Goal: Transaction & Acquisition: Purchase product/service

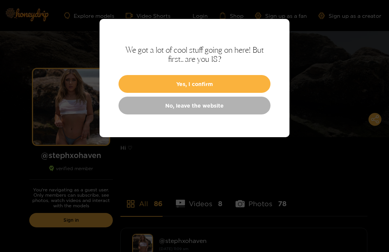
click at [226, 83] on button "Yes, I confirm" at bounding box center [194, 84] width 152 height 18
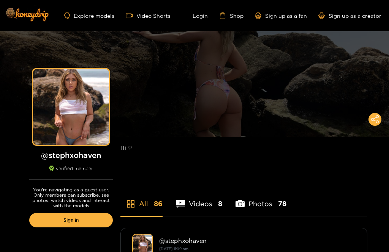
click at [88, 222] on link "Sign in" at bounding box center [70, 220] width 83 height 14
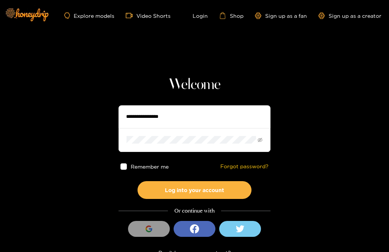
click at [199, 118] on input "text" at bounding box center [194, 116] width 152 height 23
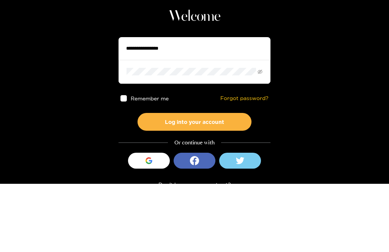
click at [174, 105] on input "text" at bounding box center [194, 116] width 152 height 23
type input "**********"
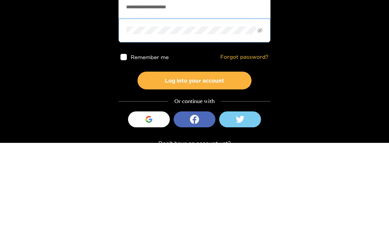
click at [121, 164] on span at bounding box center [123, 167] width 6 height 6
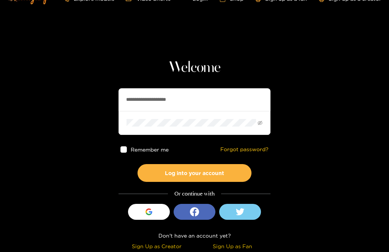
click at [227, 174] on button "Log into your account" at bounding box center [194, 173] width 114 height 18
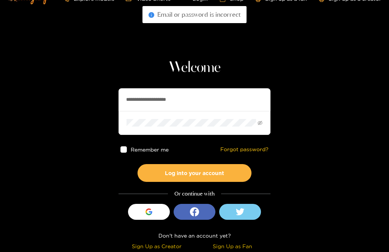
click at [262, 122] on icon "eye-invisible" at bounding box center [259, 123] width 5 height 5
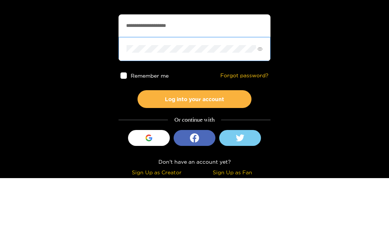
click at [194, 164] on button "Log into your account" at bounding box center [194, 173] width 114 height 18
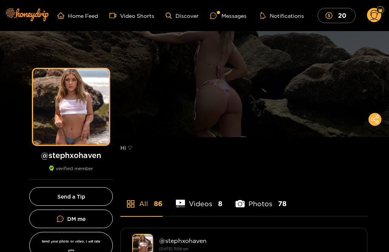
click at [228, 13] on div "Messages" at bounding box center [228, 15] width 36 height 9
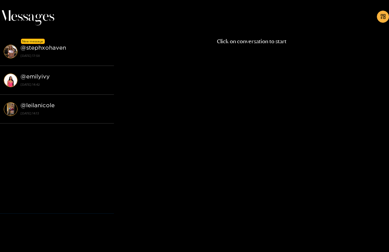
click at [66, 50] on div "@ stephxohaven [DATE] 17:58" at bounding box center [65, 51] width 90 height 17
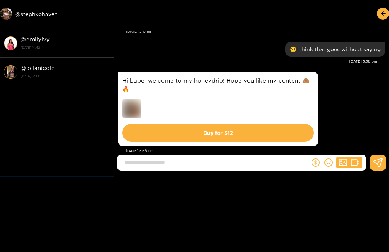
click at [132, 101] on img at bounding box center [131, 108] width 19 height 19
click at [256, 125] on button "Buy for $ 12" at bounding box center [217, 133] width 191 height 18
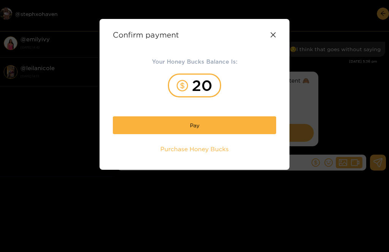
click at [242, 127] on button "Pay" at bounding box center [194, 125] width 163 height 18
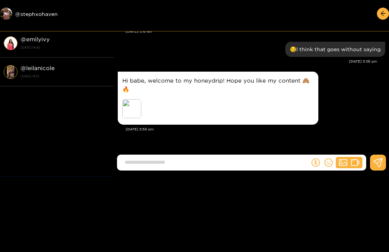
click at [131, 99] on div "Preview" at bounding box center [131, 108] width 19 height 19
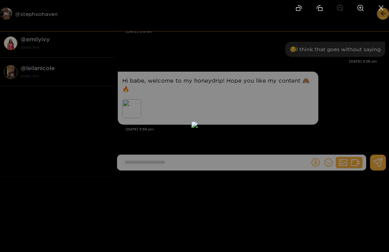
click at [352, 93] on div at bounding box center [194, 126] width 389 height 252
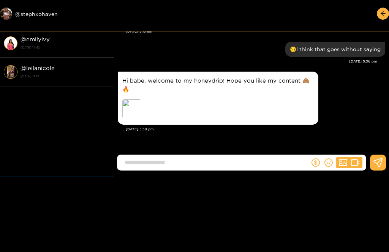
click at [296, 101] on div "Hi babe, welcome to my honeydrip! Hope you like my content 🙈🔥 Preview" at bounding box center [217, 98] width 191 height 44
click at [131, 99] on div "Preview" at bounding box center [131, 108] width 19 height 19
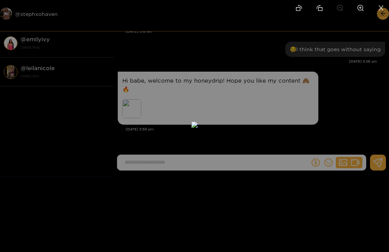
click at [354, 122] on div at bounding box center [194, 126] width 389 height 252
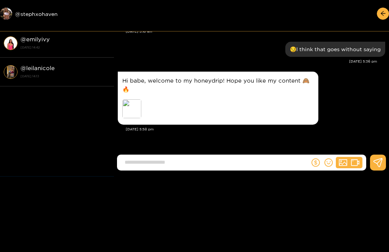
click at [383, 12] on icon "arrow-left" at bounding box center [383, 14] width 6 height 6
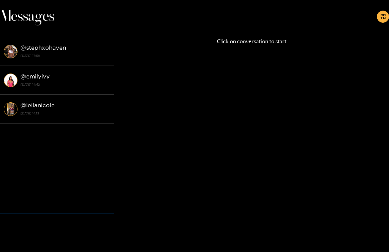
click at [385, 12] on button "button" at bounding box center [382, 17] width 12 height 12
click at [257, 137] on div "Click on conversation to start" at bounding box center [251, 115] width 275 height 157
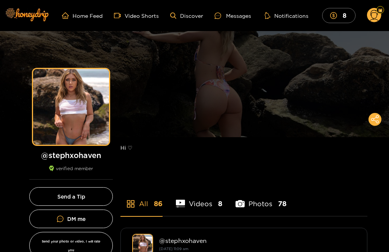
click at [188, 13] on link "Discover" at bounding box center [186, 16] width 33 height 6
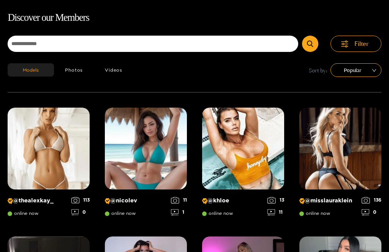
scroll to position [49, 0]
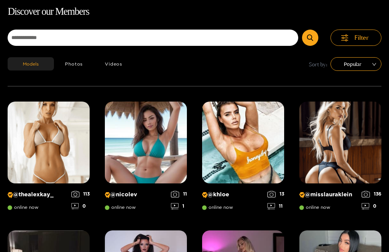
click at [115, 63] on button "Videos" at bounding box center [113, 63] width 39 height 13
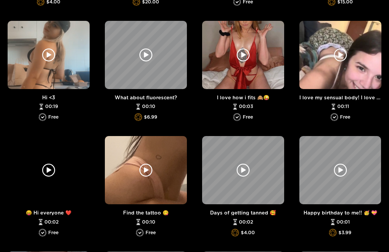
scroll to position [476, 0]
click at [366, 69] on div at bounding box center [340, 55] width 82 height 68
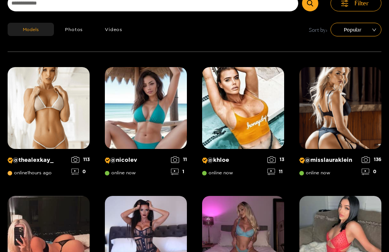
scroll to position [49, 0]
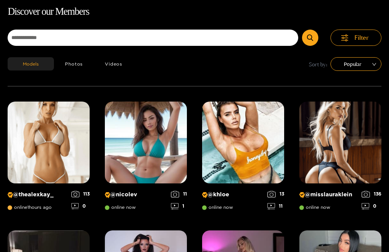
click at [72, 59] on button "Photos" at bounding box center [74, 63] width 40 height 13
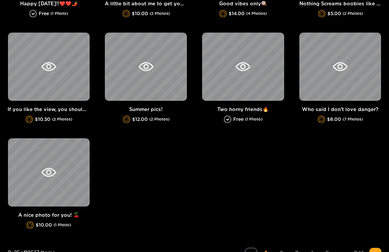
scroll to position [743, 0]
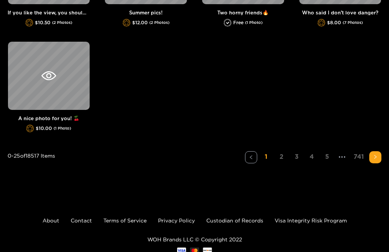
click at [376, 156] on icon "right" at bounding box center [375, 157] width 5 height 5
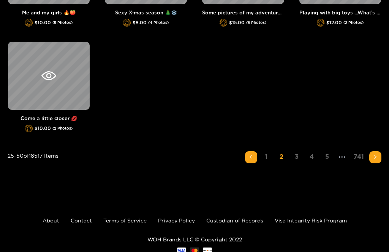
click at [375, 159] on span "right" at bounding box center [375, 157] width 5 height 5
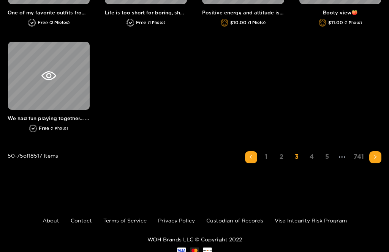
click at [377, 159] on span "right" at bounding box center [375, 157] width 5 height 5
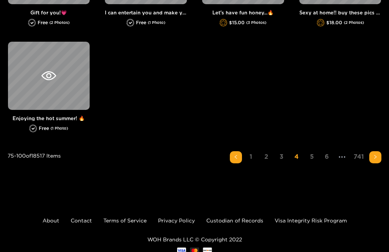
click at [378, 161] on button "button" at bounding box center [375, 157] width 12 height 12
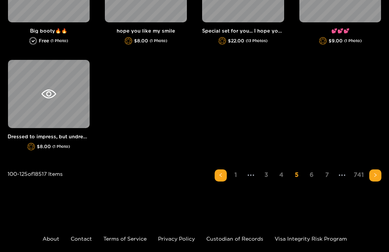
click at [374, 178] on icon "right" at bounding box center [375, 175] width 5 height 5
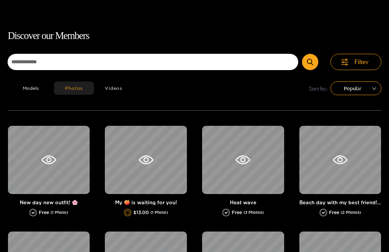
scroll to position [0, 0]
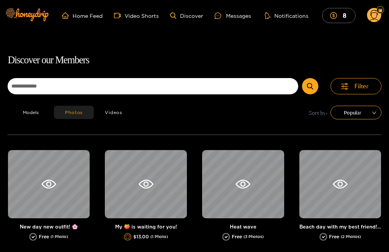
click at [86, 14] on link "Home Feed" at bounding box center [82, 15] width 41 height 7
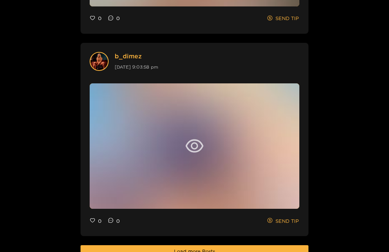
scroll to position [1918, 0]
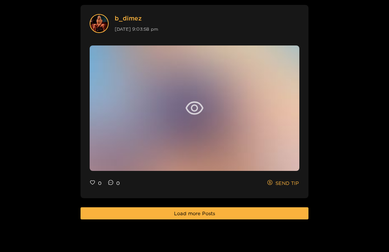
click at [293, 219] on button "Load more Posts" at bounding box center [194, 214] width 228 height 12
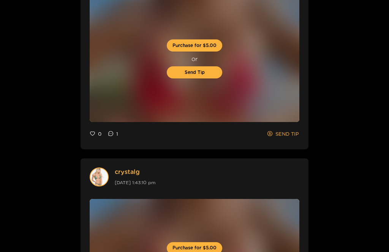
scroll to position [0, 0]
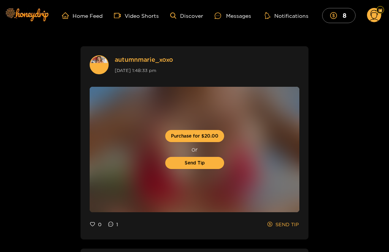
click at [183, 10] on ul "Home Feed Video Shorts Discover Messages Notifications 8" at bounding box center [225, 15] width 327 height 15
click at [181, 14] on link "Discover" at bounding box center [186, 16] width 33 height 6
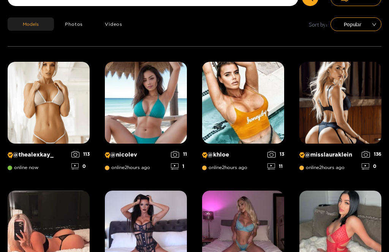
scroll to position [88, 0]
click at [153, 101] on img at bounding box center [146, 103] width 82 height 82
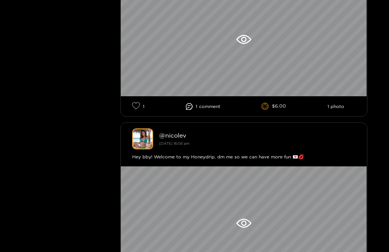
scroll to position [2083, 0]
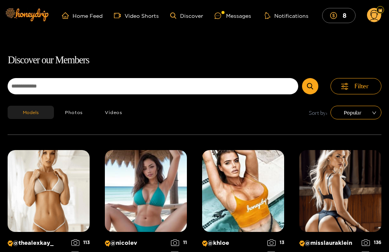
click at [233, 18] on div "Messages" at bounding box center [232, 15] width 36 height 9
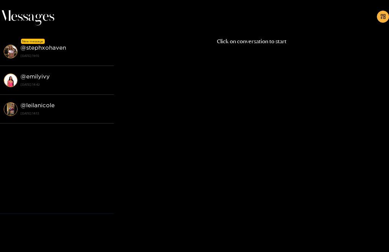
click at [65, 50] on strong "@ stephxohaven" at bounding box center [43, 47] width 46 height 6
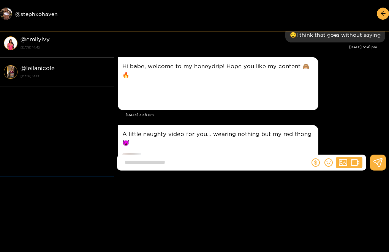
scroll to position [8, 0]
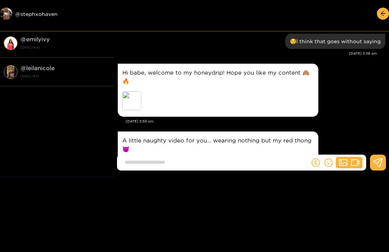
click at [135, 92] on div "Preview" at bounding box center [131, 100] width 19 height 19
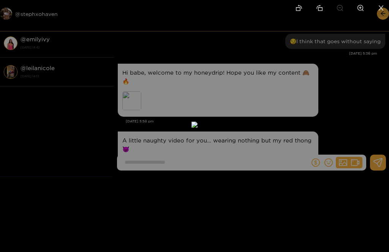
click at [350, 86] on div at bounding box center [194, 126] width 389 height 252
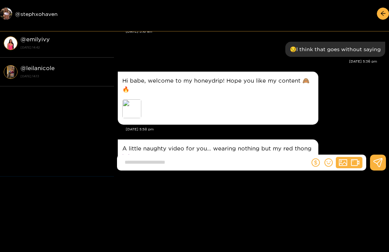
scroll to position [0, 0]
click at [383, 13] on icon "arrow-left" at bounding box center [383, 14] width 6 height 6
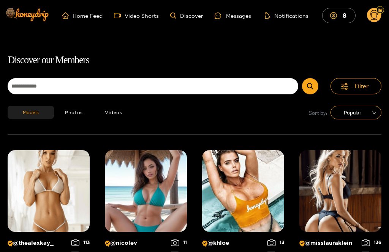
click at [345, 13] on mark "8" at bounding box center [344, 15] width 6 height 8
click at [238, 14] on div "Messages" at bounding box center [232, 15] width 36 height 9
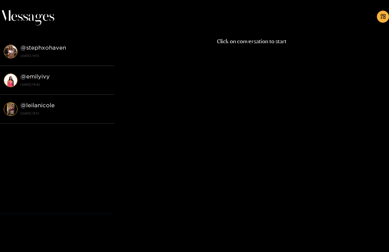
click at [43, 48] on strong "@ stephxohaven" at bounding box center [43, 47] width 46 height 6
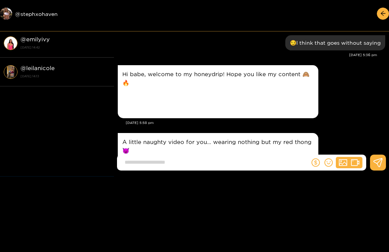
scroll to position [6, 0]
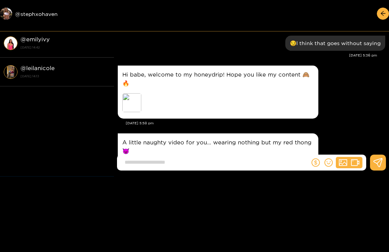
click at [133, 93] on div "Preview" at bounding box center [131, 102] width 19 height 19
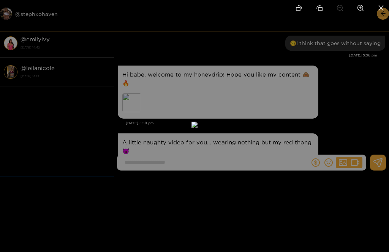
click at [349, 132] on div at bounding box center [194, 126] width 389 height 252
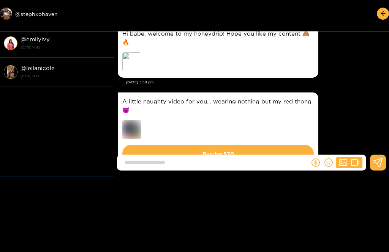
scroll to position [47, 0]
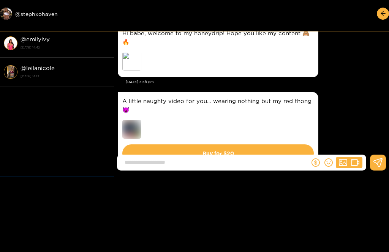
click at [179, 151] on button "Buy for $ 20" at bounding box center [217, 154] width 191 height 18
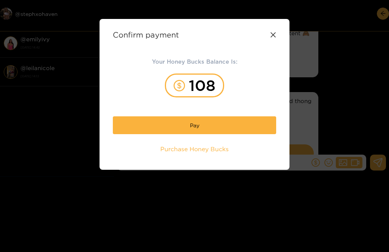
click at [167, 125] on button "Pay" at bounding box center [194, 125] width 163 height 18
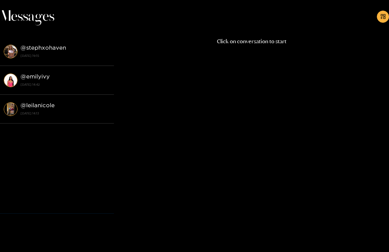
click at [42, 75] on strong "@ emilyivy" at bounding box center [34, 76] width 29 height 6
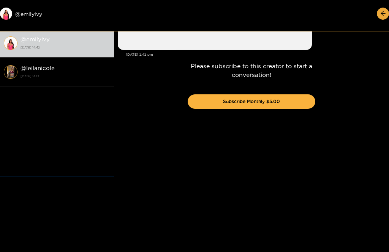
click at [162, 38] on div "Please subscribe to this creator to start a conversation! Subscribe Monthly $5.…" at bounding box center [251, 88] width 275 height 177
click at [134, 38] on div "Please subscribe to this creator to start a conversation! Subscribe Monthly $5.…" at bounding box center [251, 88] width 275 height 177
click at [131, 42] on div "Please subscribe to this creator to start a conversation! Subscribe Monthly $5.…" at bounding box center [251, 88] width 275 height 177
click at [134, 36] on div "Please subscribe to this creator to start a conversation! Subscribe Monthly $5.…" at bounding box center [251, 88] width 275 height 177
click at [131, 33] on div "Please subscribe to this creator to start a conversation! Subscribe Monthly $5.…" at bounding box center [251, 88] width 275 height 177
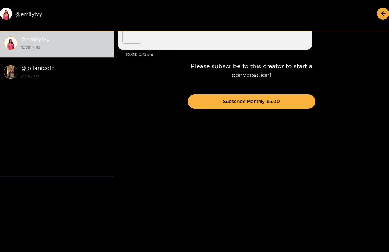
click at [285, 36] on div "Please subscribe to this creator to start a conversation! Subscribe Monthly $5.…" at bounding box center [251, 88] width 275 height 177
click at [286, 45] on div "Please subscribe to this creator to start a conversation! Subscribe Monthly $5.…" at bounding box center [251, 88] width 275 height 177
click at [134, 39] on div "Please subscribe to this creator to start a conversation! Subscribe Monthly $5.…" at bounding box center [251, 88] width 275 height 177
click at [42, 75] on strong "[DATE] 14:13" at bounding box center [65, 76] width 90 height 7
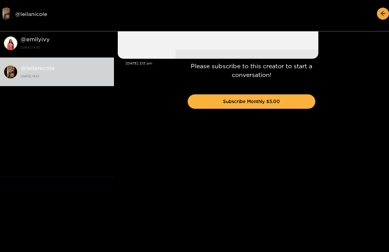
click at [383, 16] on div "Please subscribe to this creator to start a conversation! Subscribe Monthly $5.…" at bounding box center [251, 88] width 275 height 177
click at [384, 11] on div "Please subscribe to this creator to start a conversation! Subscribe Monthly $5.…" at bounding box center [251, 88] width 275 height 177
click at [387, 14] on div "Please subscribe to this creator to start a conversation! Subscribe Monthly $5.…" at bounding box center [251, 88] width 275 height 177
click at [387, 12] on div "Please subscribe to this creator to start a conversation! Subscribe Monthly $5.…" at bounding box center [251, 88] width 275 height 177
click at [388, 10] on div "Please subscribe to this creator to start a conversation! Subscribe Monthly $5.…" at bounding box center [251, 88] width 275 height 177
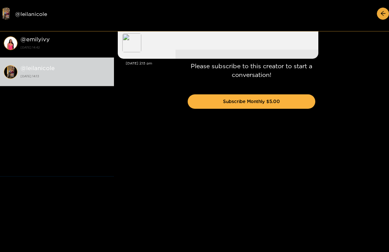
click at [387, 11] on div "Please subscribe to this creator to start a conversation! Subscribe Monthly $5.…" at bounding box center [251, 88] width 275 height 177
click at [354, 109] on div "Please subscribe to this creator to start a conversation! Subscribe Monthly $5.…" at bounding box center [251, 88] width 275 height 177
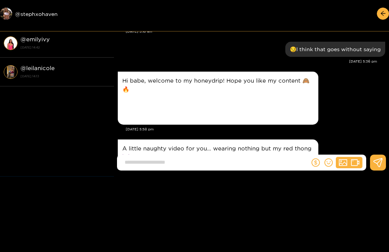
scroll to position [35, 0]
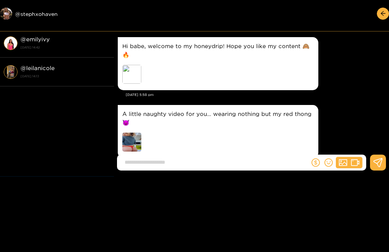
click at [124, 138] on img at bounding box center [131, 142] width 19 height 19
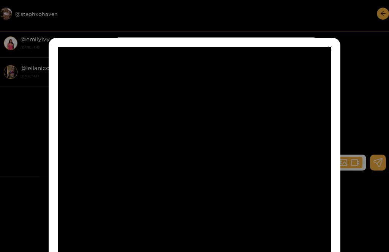
scroll to position [80, 0]
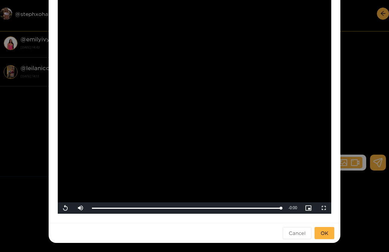
click at [366, 108] on div "**********" at bounding box center [194, 126] width 389 height 252
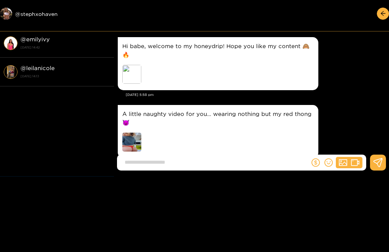
scroll to position [77, 0]
click at [256, 169] on input at bounding box center [215, 162] width 189 height 13
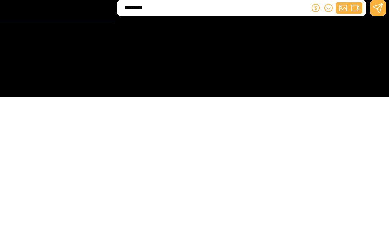
scroll to position [115, 0]
type input "**********"
click at [381, 158] on icon at bounding box center [377, 162] width 9 height 9
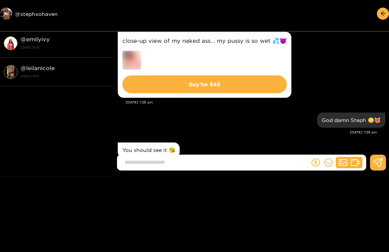
scroll to position [175, 0]
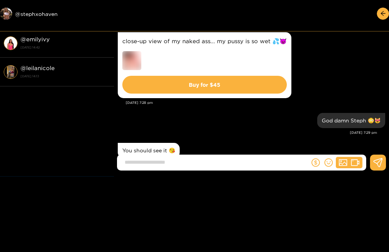
click at [224, 177] on div at bounding box center [251, 166] width 275 height 22
click at [162, 169] on input at bounding box center [215, 162] width 189 height 13
type input "*"
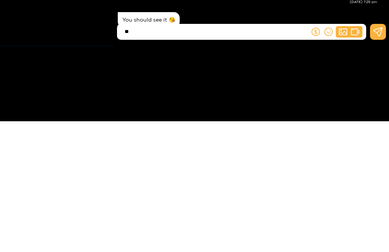
type input "*"
type input "**********"
click at [381, 158] on icon at bounding box center [377, 162] width 9 height 9
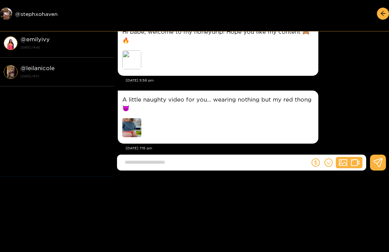
scroll to position [28, 0]
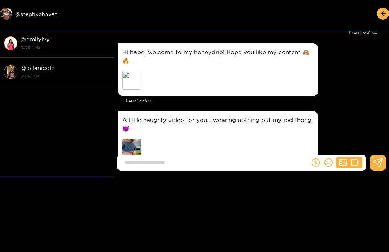
click at [133, 141] on img at bounding box center [131, 148] width 19 height 19
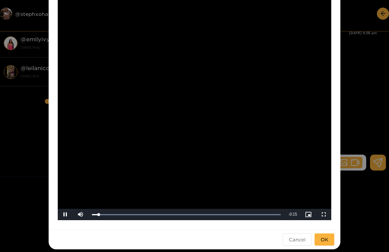
scroll to position [241, 0]
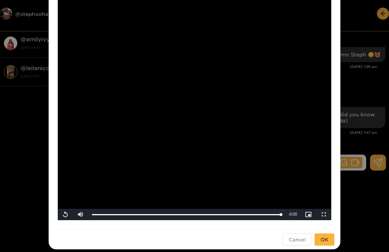
click at [368, 82] on div "**********" at bounding box center [194, 126] width 389 height 252
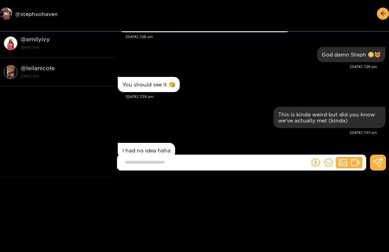
click at [227, 177] on div at bounding box center [251, 166] width 275 height 22
click at [159, 169] on input at bounding box center [215, 162] width 189 height 13
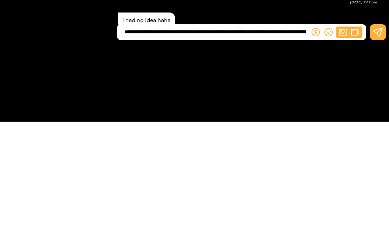
click at [276, 156] on input "**********" at bounding box center [215, 162] width 189 height 13
click at [309, 156] on input "**********" at bounding box center [215, 162] width 189 height 13
type input "**********"
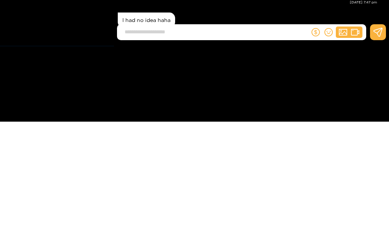
scroll to position [302, 0]
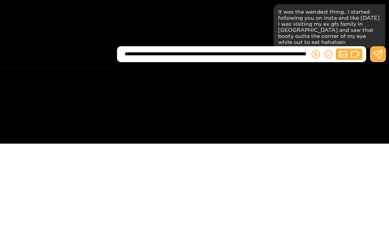
type input "**********"
click at [381, 158] on icon at bounding box center [377, 162] width 9 height 9
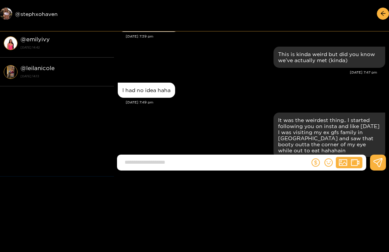
scroll to position [344, 0]
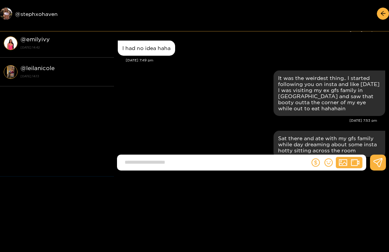
click at [387, 15] on button "button" at bounding box center [382, 14] width 12 height 12
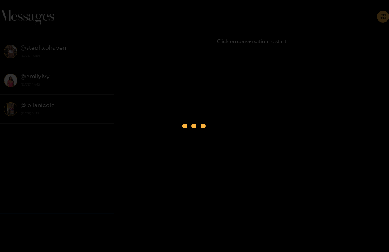
scroll to position [0, 0]
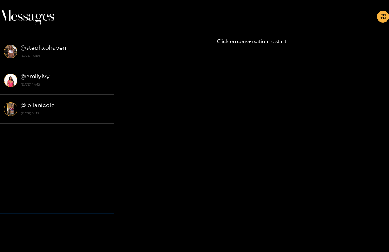
click at [44, 49] on strong "@ stephxohaven" at bounding box center [43, 47] width 46 height 6
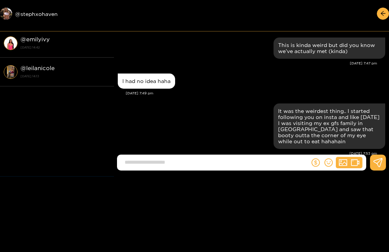
scroll to position [344, 0]
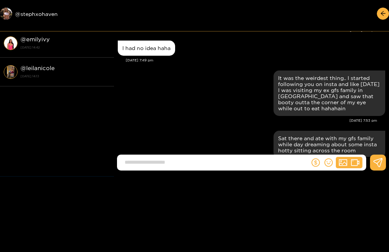
click at [385, 17] on span "arrow-left" at bounding box center [383, 14] width 6 height 6
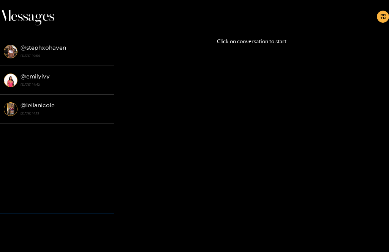
click at [47, 51] on div "@ stephxohaven 18 September 2025 19:54" at bounding box center [65, 51] width 90 height 17
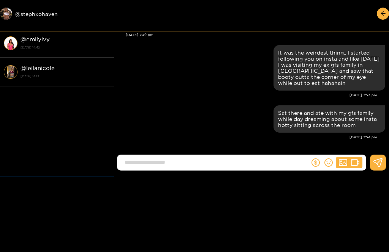
scroll to position [344, 0]
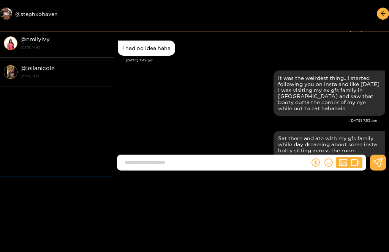
click at [386, 15] on button "button" at bounding box center [382, 14] width 12 height 12
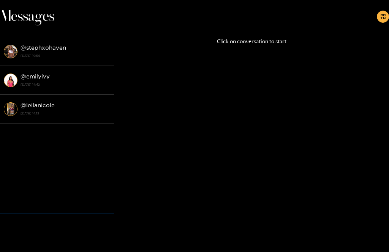
click at [49, 54] on strong "18 September 2025 19:54" at bounding box center [65, 55] width 90 height 7
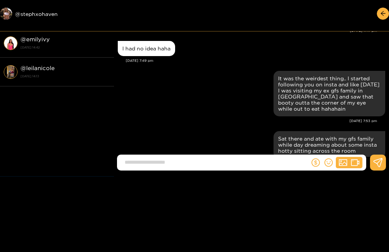
scroll to position [344, 0]
click at [386, 14] on button "button" at bounding box center [382, 14] width 12 height 12
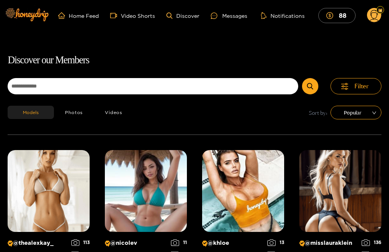
click at [380, 16] on circle at bounding box center [374, 15] width 14 height 14
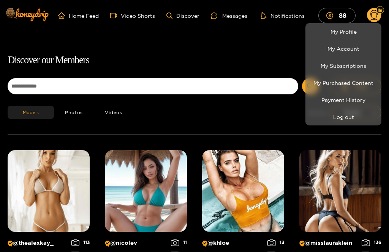
click at [366, 66] on link "My Subscriptions" at bounding box center [343, 65] width 72 height 13
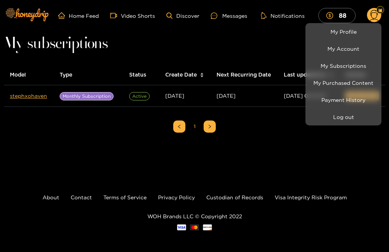
click at [30, 109] on div at bounding box center [194, 126] width 389 height 252
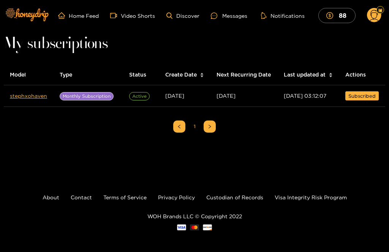
click at [35, 99] on link "stephxohaven" at bounding box center [28, 96] width 37 height 6
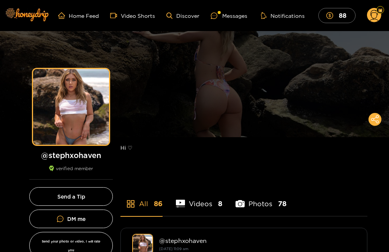
click at [229, 16] on div "Messages" at bounding box center [229, 15] width 36 height 9
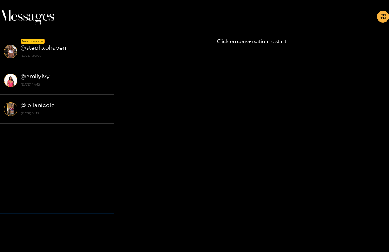
click at [51, 46] on strong "@ stephxohaven" at bounding box center [43, 47] width 46 height 6
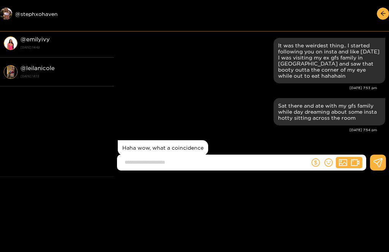
scroll to position [410, 0]
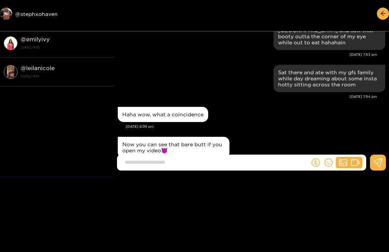
click at [185, 169] on input at bounding box center [215, 162] width 189 height 13
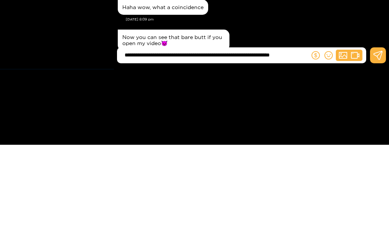
click at [277, 156] on input "**********" at bounding box center [215, 162] width 189 height 13
click at [304, 156] on input "**********" at bounding box center [215, 162] width 189 height 13
click at [245, 156] on input "**********" at bounding box center [215, 162] width 189 height 13
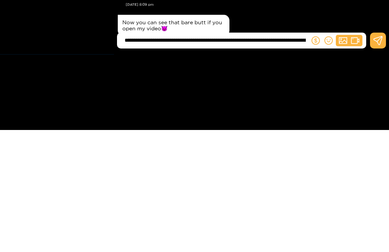
click at [305, 156] on input "**********" at bounding box center [215, 162] width 189 height 13
click at [332, 88] on body "Preview @ stephxohaven @ stephxohaven 18 September 2025 20:09 @ emilyivy 18 Sep…" at bounding box center [194, 126] width 389 height 252
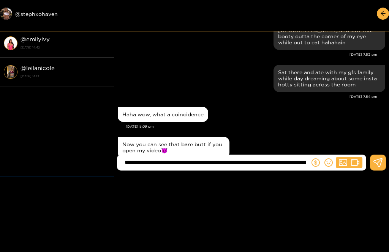
click at [294, 169] on input "**********" at bounding box center [215, 162] width 189 height 13
click at [252, 52] on div "[DATE] 7:53 pm" at bounding box center [247, 54] width 259 height 5
click at [291, 169] on input "**********" at bounding box center [215, 162] width 189 height 13
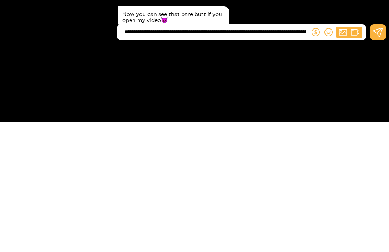
type input "**********"
click at [291, 156] on input "**********" at bounding box center [215, 162] width 189 height 13
click at [377, 158] on icon at bounding box center [377, 162] width 9 height 9
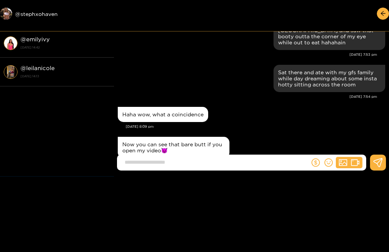
scroll to position [464, 0]
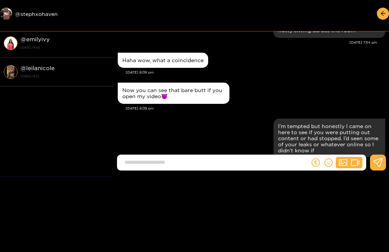
click at [233, 169] on input at bounding box center [215, 162] width 189 height 13
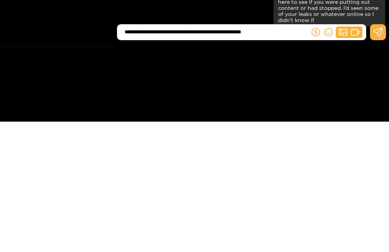
type input "**********"
click at [381, 155] on button at bounding box center [378, 163] width 16 height 16
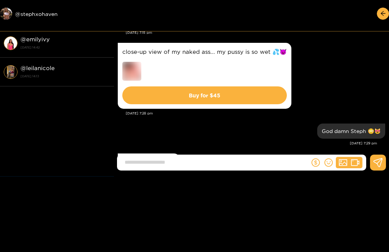
scroll to position [165, 0]
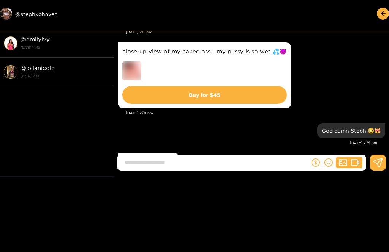
click at [228, 87] on button "Buy for $ 45" at bounding box center [204, 95] width 164 height 18
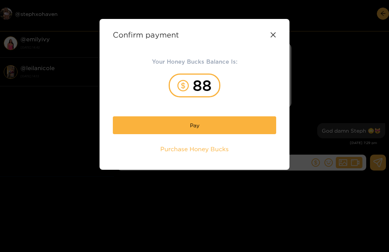
click at [225, 123] on button "Pay" at bounding box center [194, 125] width 163 height 18
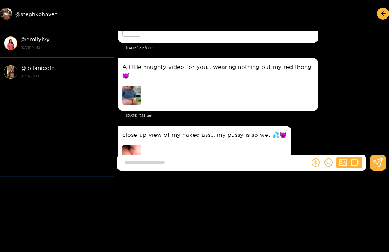
scroll to position [81, 0]
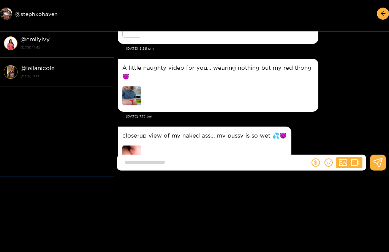
click at [134, 146] on img at bounding box center [131, 155] width 19 height 19
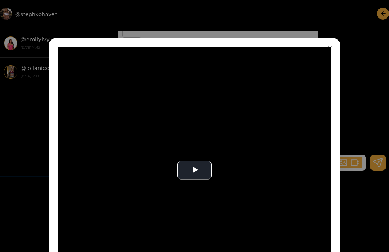
scroll to position [80, 0]
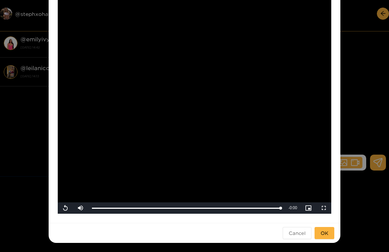
click at [359, 100] on div "**********" at bounding box center [194, 126] width 389 height 252
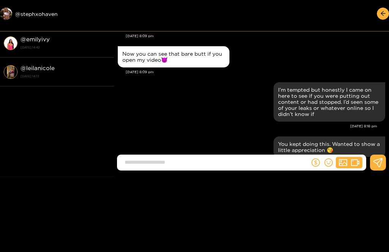
scroll to position [479, 0]
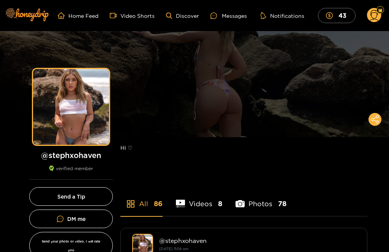
click at [232, 14] on div "Messages" at bounding box center [228, 15] width 36 height 9
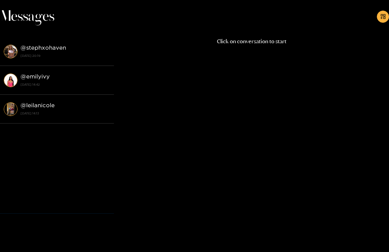
click at [58, 45] on strong "@ stephxohaven" at bounding box center [43, 47] width 46 height 6
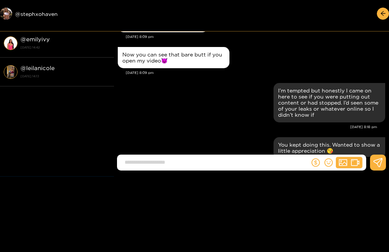
scroll to position [479, 0]
click at [386, 16] on button "button" at bounding box center [382, 14] width 12 height 12
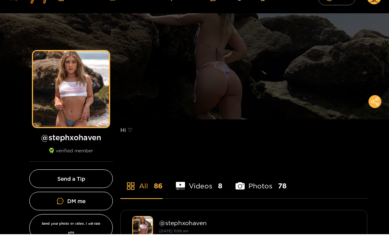
scroll to position [47, 0]
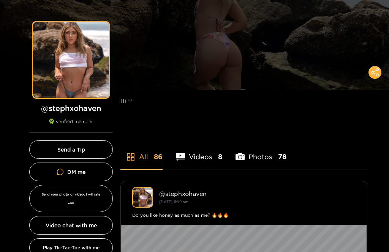
click at [101, 192] on button "Send your photo or video, I will rate you" at bounding box center [70, 199] width 83 height 27
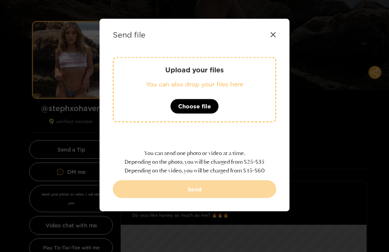
scroll to position [47, 0]
click at [273, 35] on icon at bounding box center [272, 34] width 5 height 5
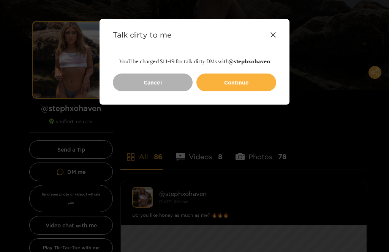
click at [273, 36] on icon at bounding box center [273, 35] width 6 height 6
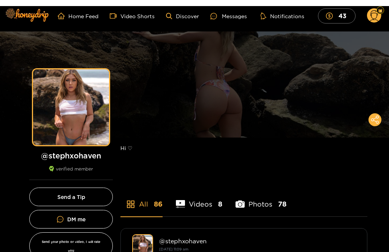
scroll to position [0, 0]
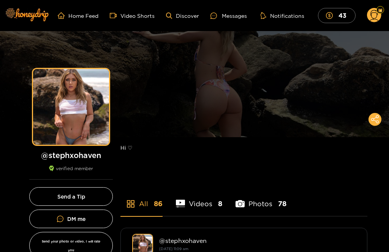
click at [231, 14] on div "Messages" at bounding box center [228, 15] width 36 height 9
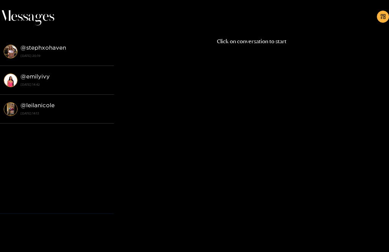
click at [58, 49] on strong "@ stephxohaven" at bounding box center [43, 47] width 46 height 6
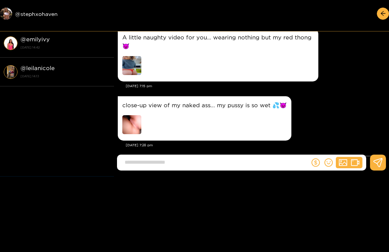
scroll to position [102, 0]
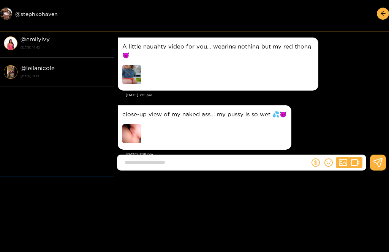
click at [134, 124] on img at bounding box center [131, 133] width 19 height 19
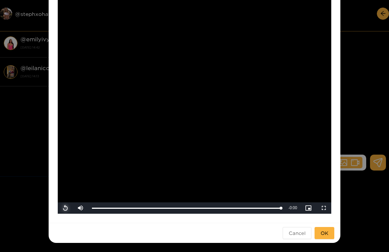
scroll to position [515, 0]
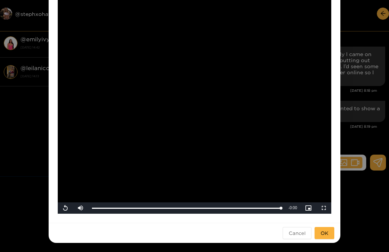
click at [356, 17] on div "**********" at bounding box center [194, 126] width 389 height 252
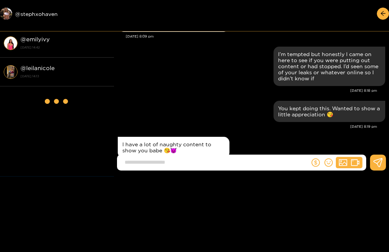
scroll to position [575, 0]
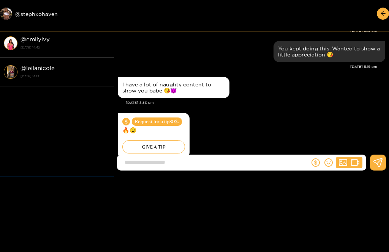
click at [166, 142] on div "GIVE A TIP" at bounding box center [153, 146] width 63 height 13
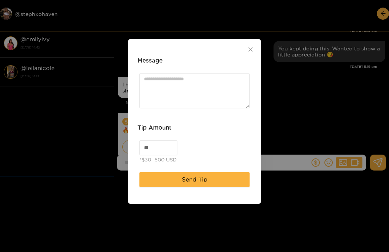
click at [206, 185] on button "Send Tip" at bounding box center [194, 179] width 110 height 15
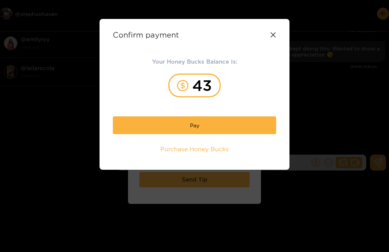
click at [242, 134] on button "Pay" at bounding box center [194, 125] width 163 height 18
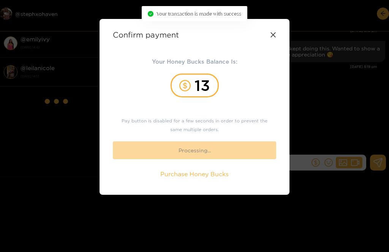
scroll to position [607, 0]
